Goal: Transaction & Acquisition: Download file/media

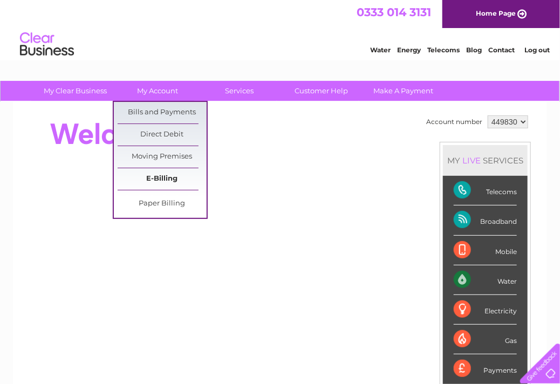
click at [168, 181] on link "E-Billing" at bounding box center [162, 179] width 89 height 22
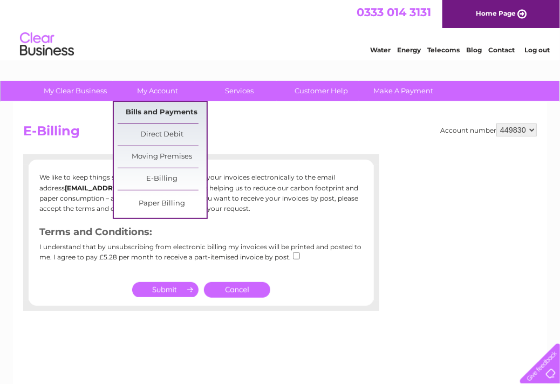
click at [175, 111] on link "Bills and Payments" at bounding box center [162, 113] width 89 height 22
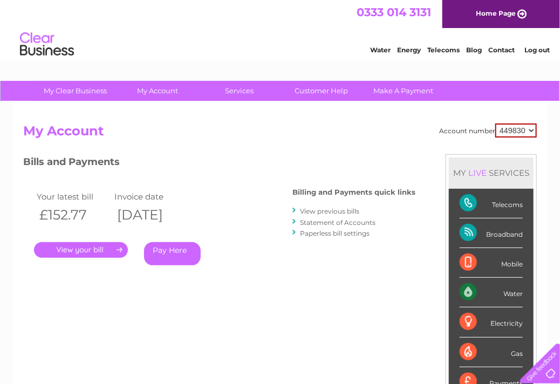
scroll to position [54, 0]
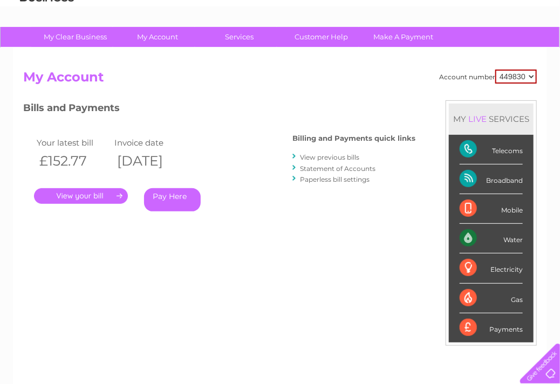
click at [296, 157] on div at bounding box center [294, 156] width 5 height 10
click at [294, 155] on div at bounding box center [294, 156] width 5 height 10
click at [320, 156] on link "View previous bills" at bounding box center [329, 157] width 59 height 8
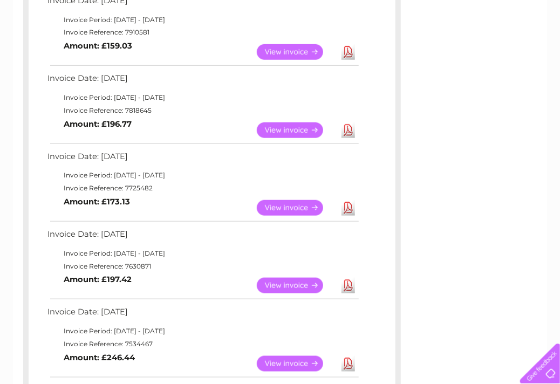
scroll to position [270, 0]
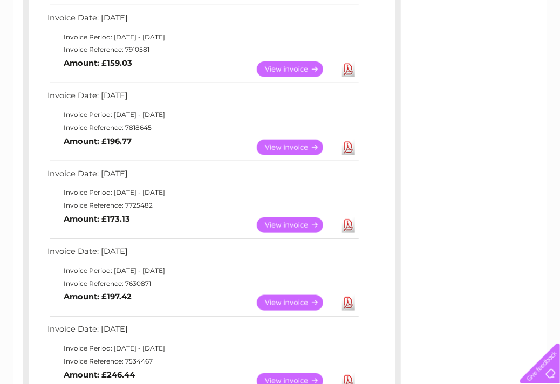
click at [286, 149] on link "View" at bounding box center [296, 148] width 79 height 16
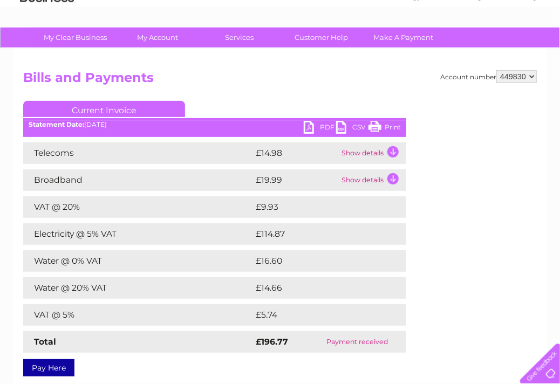
scroll to position [54, 0]
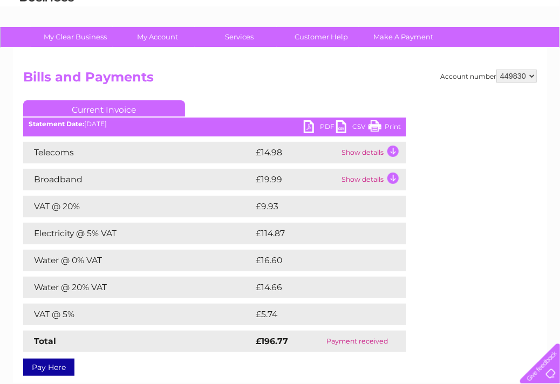
click at [309, 128] on link "PDF" at bounding box center [320, 128] width 32 height 16
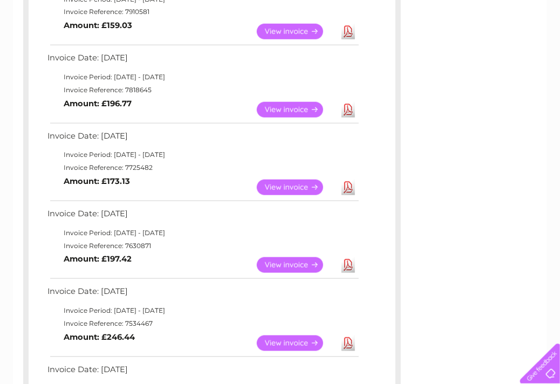
scroll to position [323, 0]
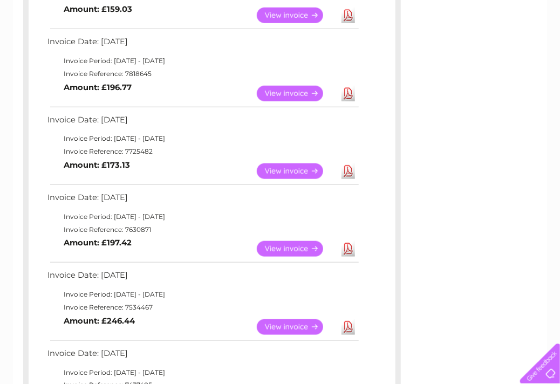
click at [346, 173] on link "Download" at bounding box center [347, 171] width 13 height 16
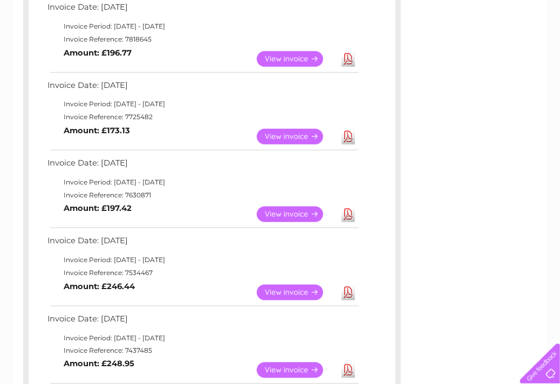
scroll to position [377, 0]
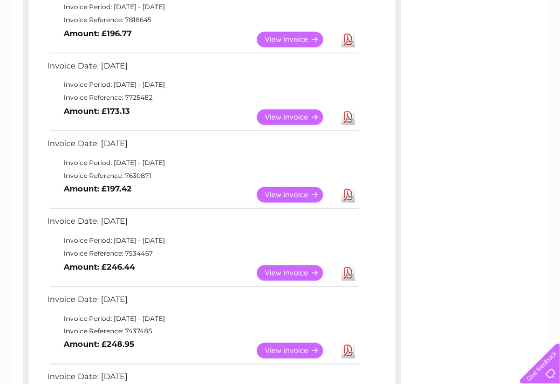
click at [344, 195] on link "Download" at bounding box center [347, 195] width 13 height 16
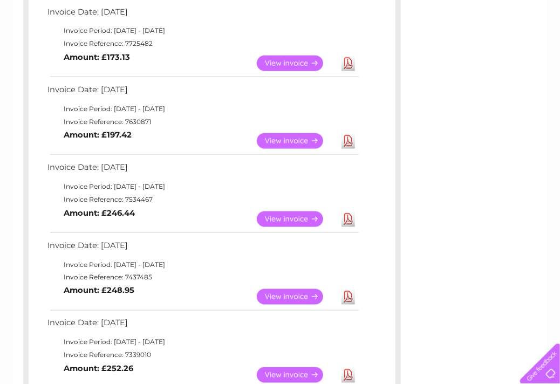
scroll to position [485, 0]
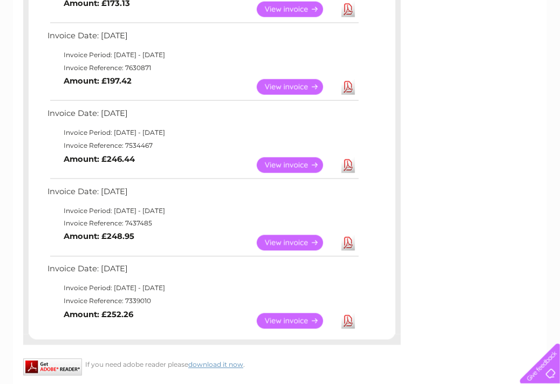
click at [349, 163] on link "Download" at bounding box center [347, 165] width 13 height 16
click at [349, 247] on link "Download" at bounding box center [347, 243] width 13 height 16
click at [347, 322] on link "Download" at bounding box center [347, 321] width 13 height 16
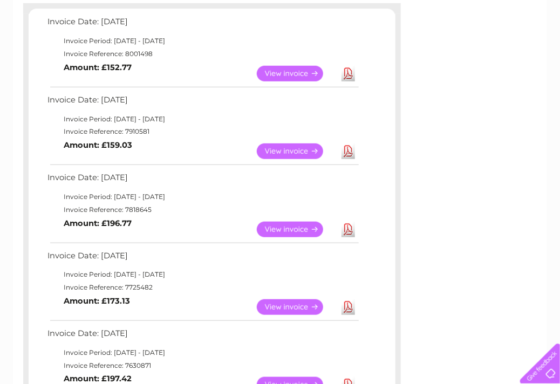
scroll to position [0, 0]
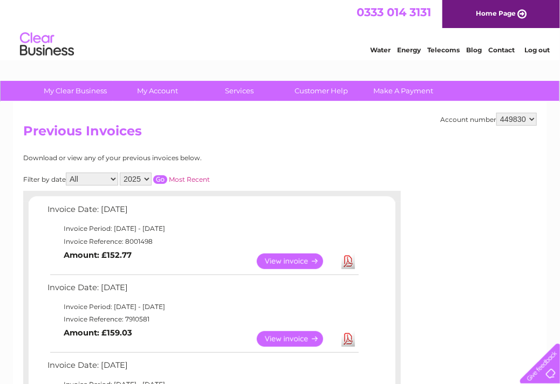
click at [128, 177] on select "2025 2024 2023 2022" at bounding box center [136, 179] width 32 height 13
select select "2024"
click at [121, 173] on select "2025 2024 2023 2022" at bounding box center [136, 179] width 32 height 13
click at [160, 176] on input "button" at bounding box center [160, 179] width 14 height 9
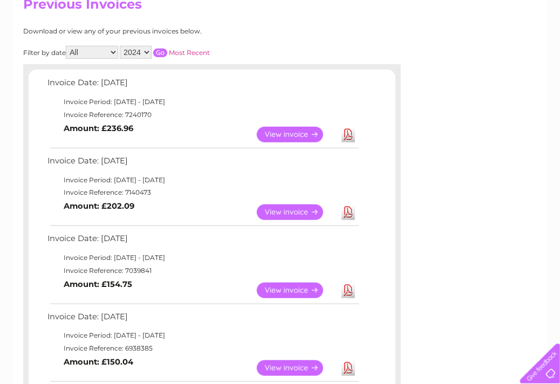
scroll to position [108, 0]
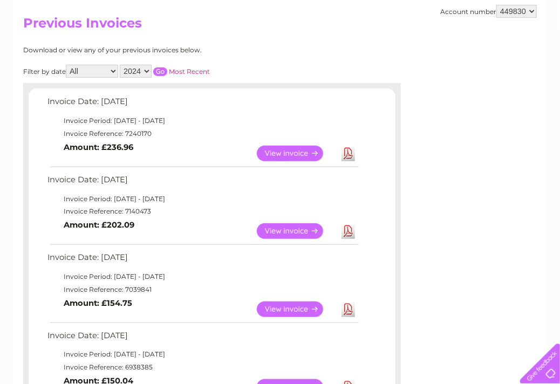
click at [345, 155] on link "Download" at bounding box center [347, 154] width 13 height 16
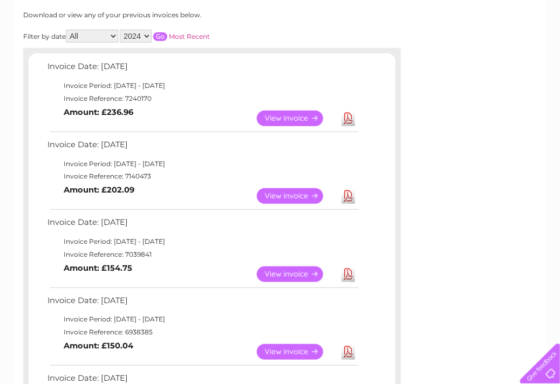
scroll to position [162, 0]
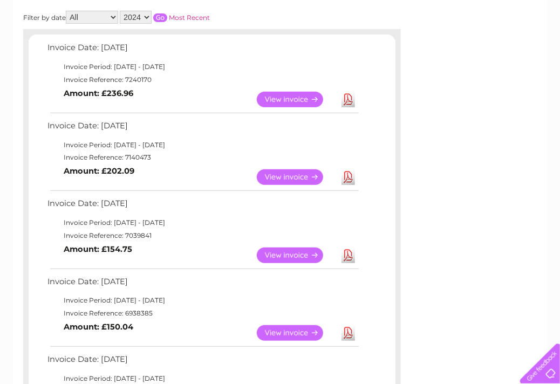
click at [351, 178] on link "Download" at bounding box center [347, 177] width 13 height 16
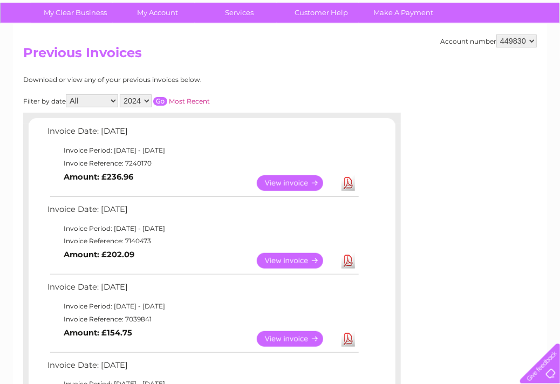
scroll to position [54, 0]
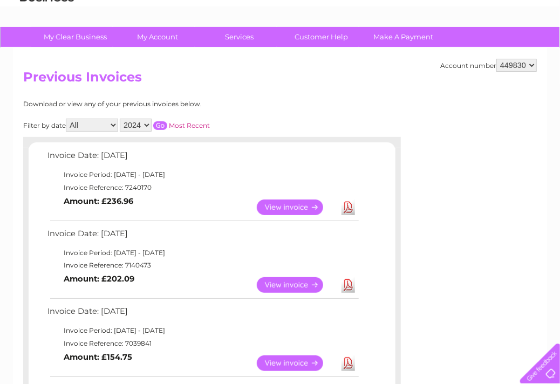
click at [212, 209] on td "View Download Amount: £236.96" at bounding box center [202, 207] width 315 height 26
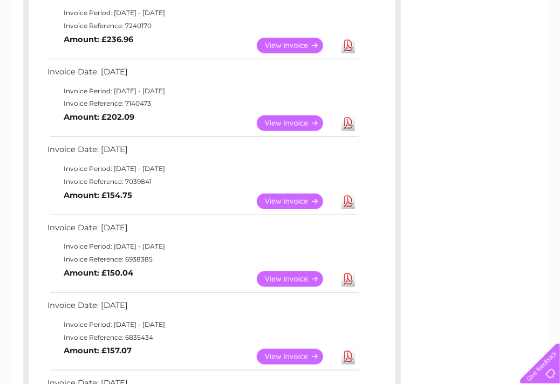
scroll to position [270, 0]
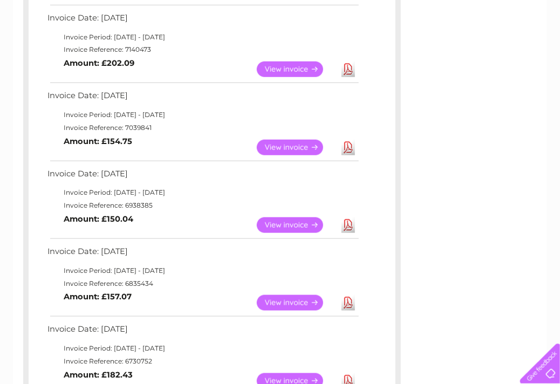
click at [349, 148] on link "Download" at bounding box center [347, 148] width 13 height 16
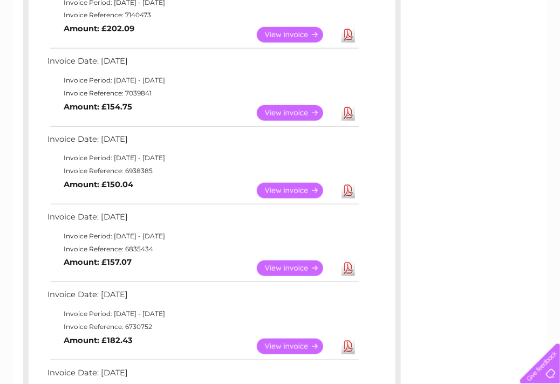
scroll to position [323, 0]
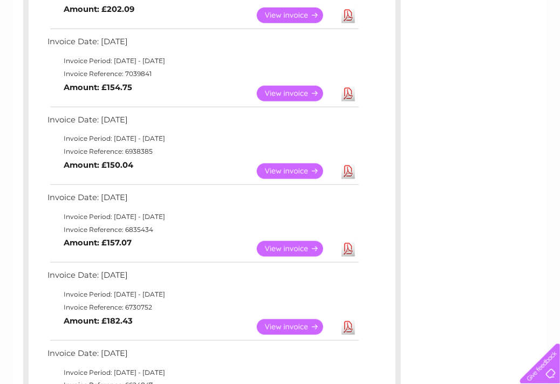
click at [523, 188] on div "Account number 449830 Previous Invoices Download or view any of your previous i…" at bounding box center [280, 320] width 534 height 1085
click at [349, 171] on link "Download" at bounding box center [347, 171] width 13 height 16
click at [527, 185] on div "Account number 449830 Previous Invoices Download or view any of your previous i…" at bounding box center [280, 320] width 534 height 1085
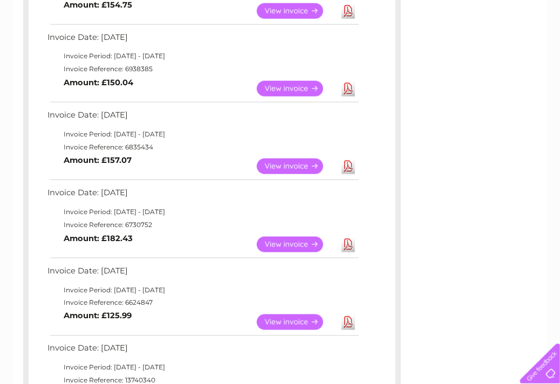
scroll to position [431, 0]
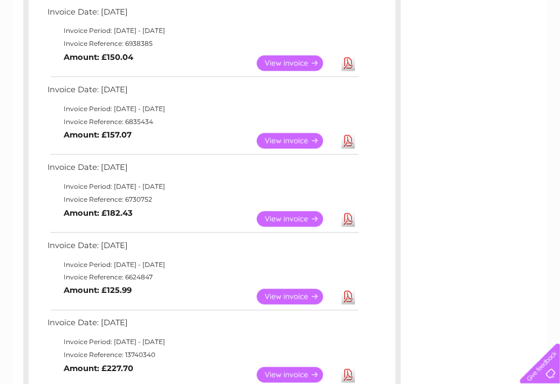
click at [348, 142] on link "Download" at bounding box center [347, 141] width 13 height 16
click at [522, 182] on div "Account number 449830 Previous Invoices Download or view any of your previous i…" at bounding box center [280, 213] width 534 height 1085
click at [347, 219] on link "Download" at bounding box center [347, 219] width 13 height 16
click at [524, 210] on div "Account number 449830 Previous Invoices Download or view any of your previous i…" at bounding box center [280, 213] width 534 height 1085
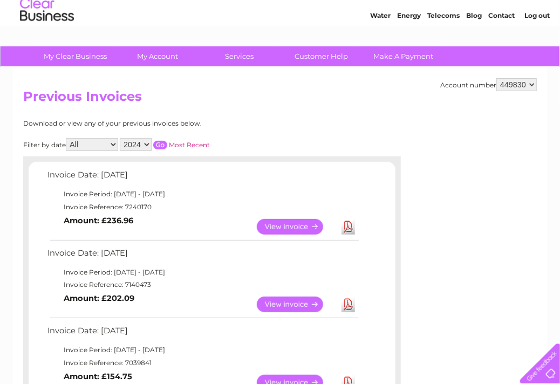
scroll to position [54, 0]
